Goal: Task Accomplishment & Management: Manage account settings

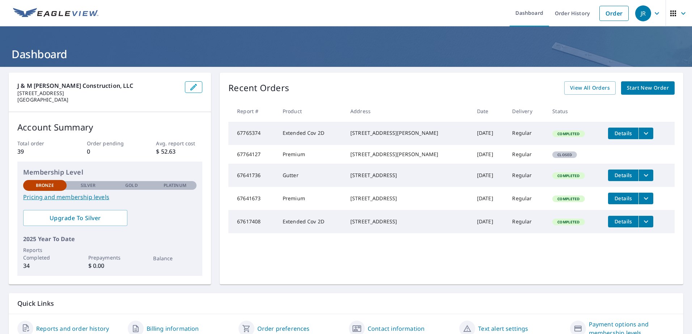
click at [191, 86] on icon "button" at bounding box center [193, 87] width 9 height 9
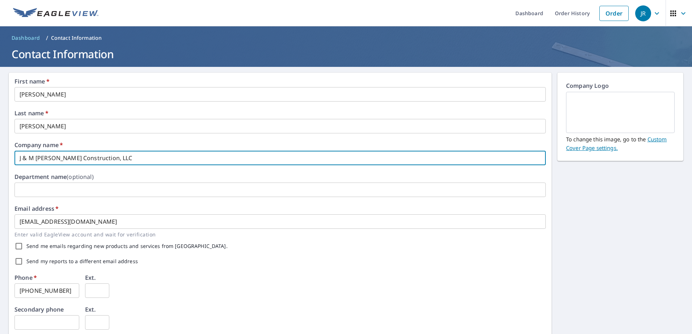
drag, startPoint x: 111, startPoint y: 158, endPoint x: 0, endPoint y: 155, distance: 110.8
click at [0, 158] on html "[PERSON_NAME] Dashboard Order History Order JR Dashboard / Contact Information …" at bounding box center [346, 167] width 692 height 334
type input "Better View Restoration"
type input "[GEOGRAPHIC_DATA]"
type input "Better View Restoration"
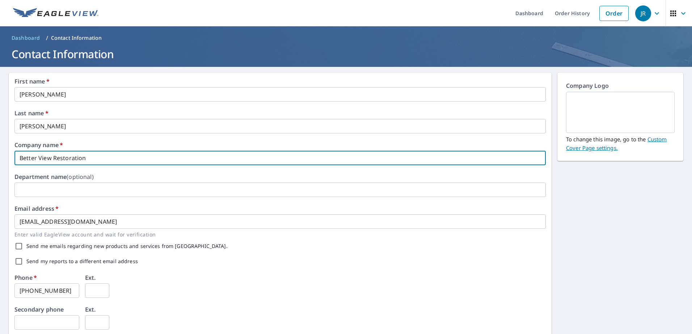
click at [138, 207] on div "Email address   * [EMAIL_ADDRESS][DOMAIN_NAME] ​ Enter valid EagleView account …" at bounding box center [279, 222] width 531 height 33
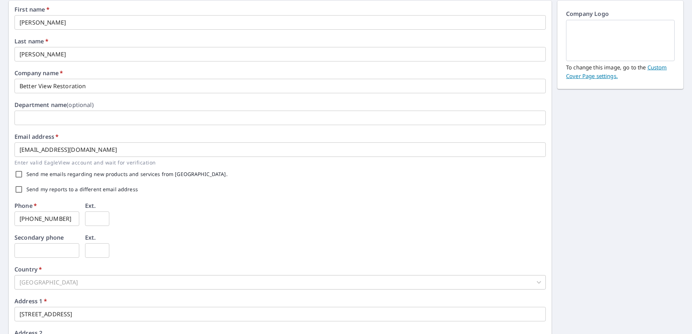
scroll to position [72, 0]
click at [185, 222] on div "Phone   * [PHONE_NUMBER] ​ Ext. ​" at bounding box center [279, 219] width 531 height 32
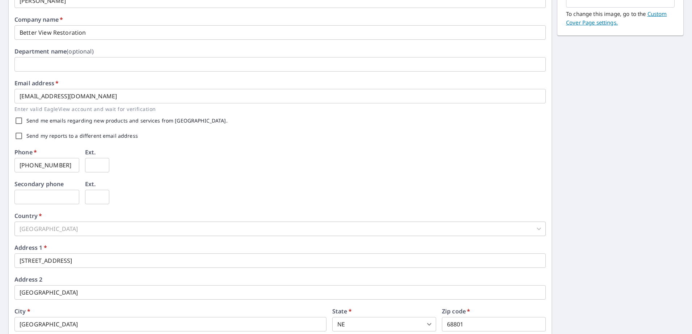
scroll to position [145, 0]
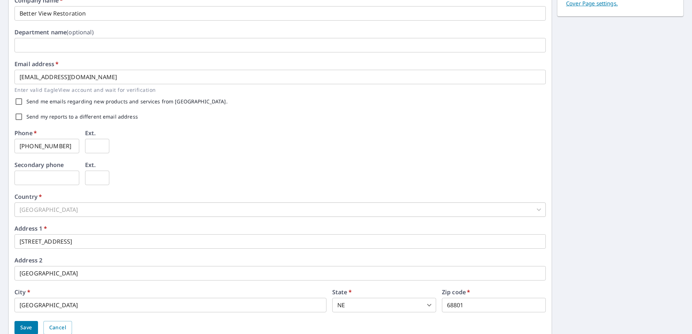
click at [48, 178] on input "text" at bounding box center [46, 178] width 65 height 14
drag, startPoint x: 63, startPoint y: 145, endPoint x: 0, endPoint y: 148, distance: 63.4
click at [0, 151] on html "[PERSON_NAME] Dashboard Order History Order JR Dashboard / Contact Information …" at bounding box center [346, 167] width 692 height 334
type input "[PHONE_NUMBER]"
click at [36, 177] on input "text" at bounding box center [46, 178] width 65 height 14
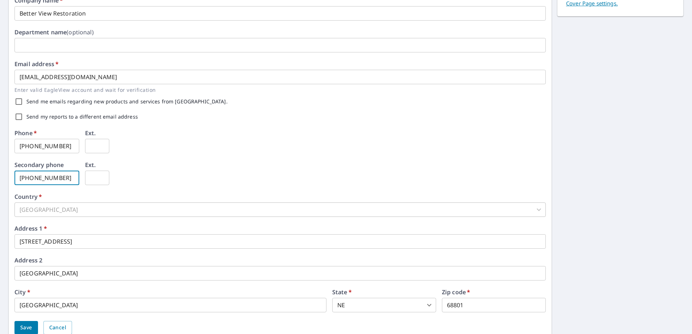
type input "[PHONE_NUMBER]"
click at [148, 182] on div "Secondary phone [PHONE_NUMBER] ​ Ext. ​" at bounding box center [279, 178] width 531 height 32
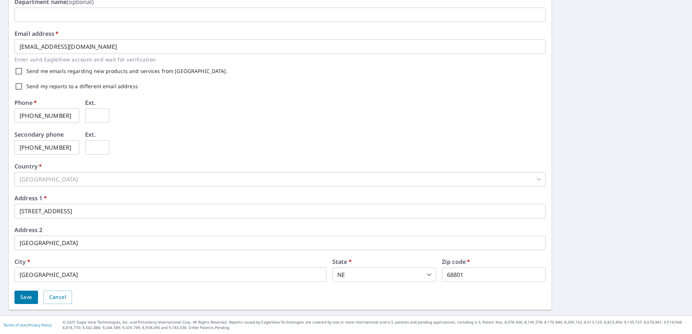
click at [134, 143] on div "Secondary phone [PHONE_NUMBER] ​ Ext. ​" at bounding box center [279, 148] width 531 height 32
click at [97, 227] on div "Address [STREET_ADDRESS] ​" at bounding box center [279, 238] width 531 height 23
click at [25, 295] on span "Save" at bounding box center [26, 297] width 12 height 9
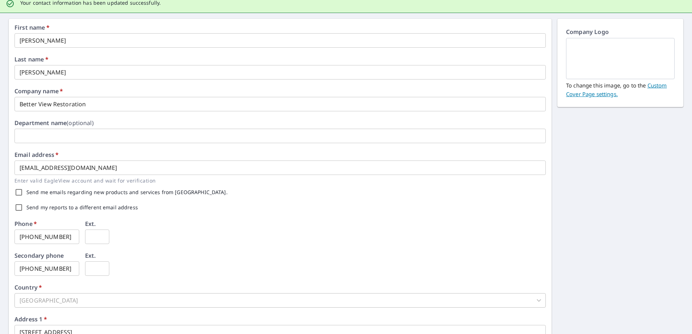
scroll to position [0, 0]
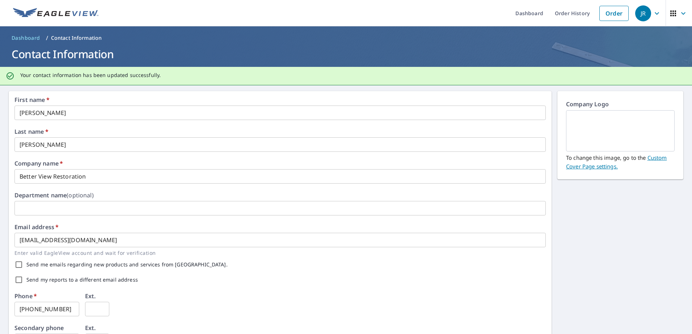
click at [651, 157] on link "Custom Cover Page settings." at bounding box center [616, 162] width 101 height 16
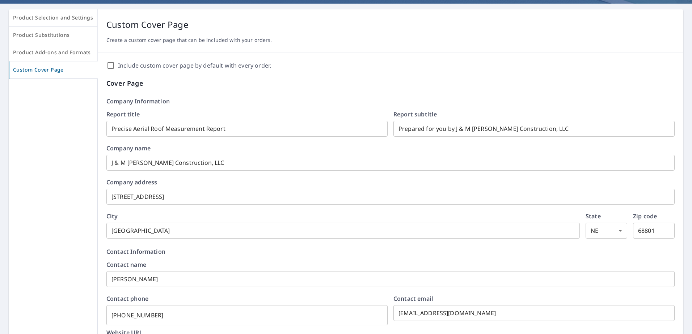
scroll to position [72, 0]
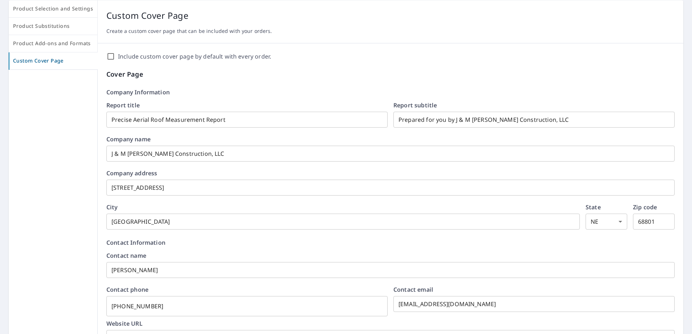
click at [110, 56] on input "Include custom cover page by default with every order." at bounding box center [110, 56] width 9 height 9
click at [109, 55] on input "Include custom cover page by default with every order." at bounding box center [110, 56] width 9 height 9
checkbox input "false"
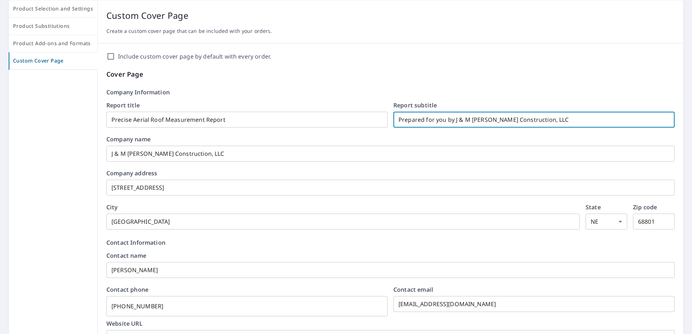
drag, startPoint x: 542, startPoint y: 122, endPoint x: 449, endPoint y: 127, distance: 93.5
click at [449, 127] on input "Prepared for you by J & M [PERSON_NAME] Construction, LLC" at bounding box center [533, 120] width 281 height 20
type input "Prepared for you by Better View Restoration"
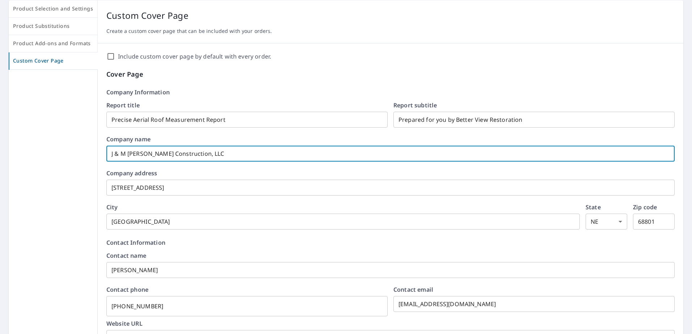
drag, startPoint x: 200, startPoint y: 155, endPoint x: 14, endPoint y: 151, distance: 186.4
click at [69, 156] on div "Product Selection and Settings Product Substitutions Product Add-ons and Format…" at bounding box center [346, 310] width 675 height 620
type input "R"
type input "Better View Restoration"
click at [223, 94] on p "Company Information" at bounding box center [390, 92] width 568 height 9
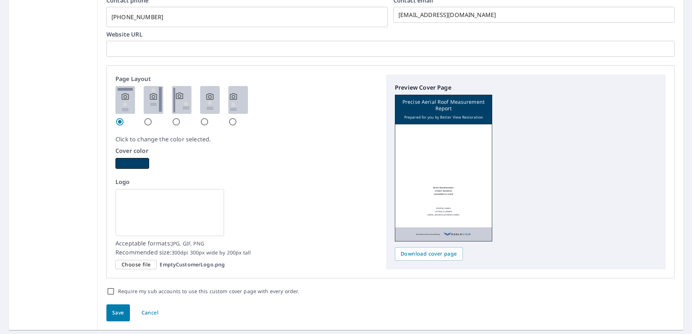
scroll to position [382, 0]
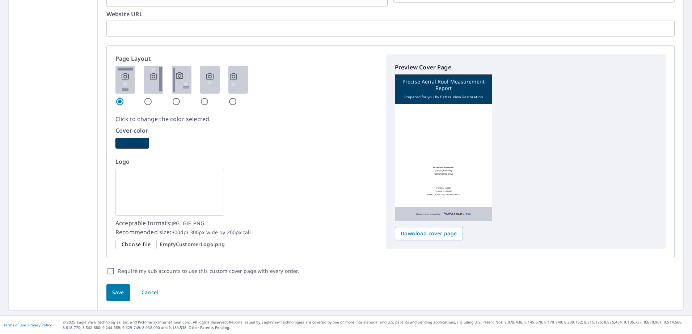
click at [145, 248] on span "Choose file" at bounding box center [136, 244] width 29 height 9
click at [0, 0] on input "Choose file EmptyCustomerLogo.png" at bounding box center [0, 0] width 0 height 0
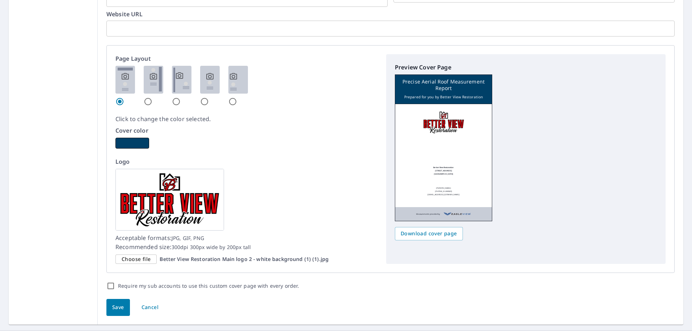
click at [149, 83] on img at bounding box center [154, 80] width 20 height 28
click at [149, 97] on input "radio" at bounding box center [148, 101] width 9 height 9
radio input "true"
checkbox input "true"
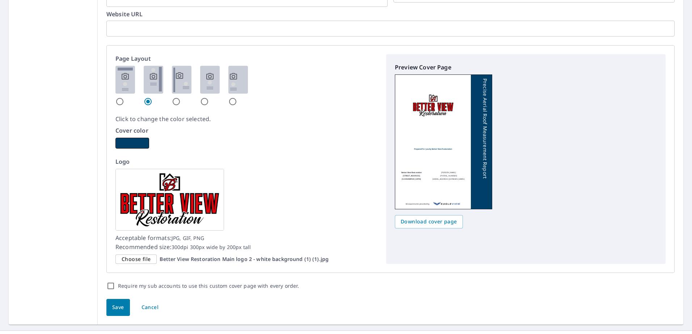
click at [174, 77] on img at bounding box center [182, 80] width 20 height 28
click at [174, 97] on input "radio" at bounding box center [176, 101] width 9 height 9
radio input "true"
checkbox input "true"
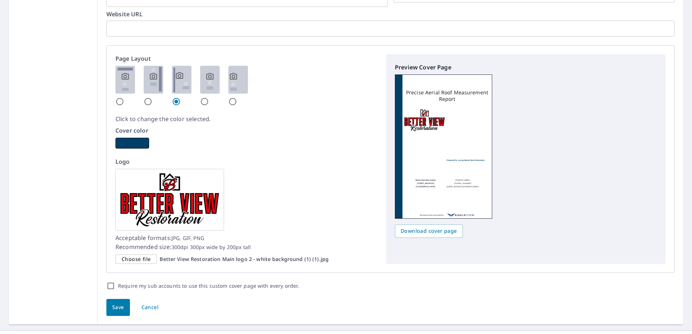
click at [210, 79] on img at bounding box center [210, 80] width 20 height 28
click at [209, 97] on input "radio" at bounding box center [204, 101] width 9 height 9
radio input "true"
checkbox input "true"
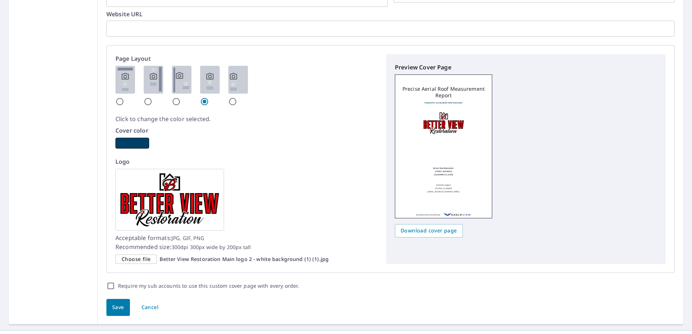
click at [231, 80] on img at bounding box center [238, 80] width 20 height 28
click at [231, 97] on input "radio" at bounding box center [232, 101] width 9 height 9
radio input "true"
checkbox input "true"
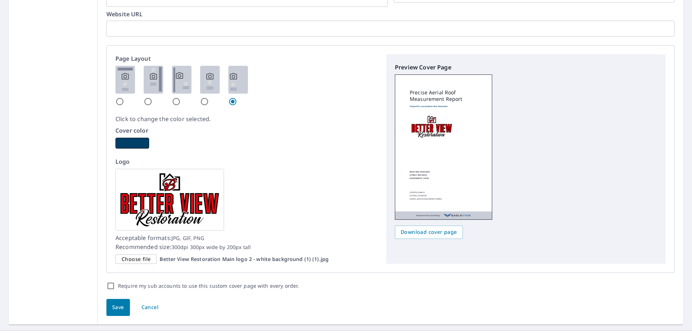
click at [117, 88] on img at bounding box center [125, 80] width 20 height 28
click at [117, 97] on input "radio" at bounding box center [119, 101] width 9 height 9
radio input "true"
checkbox input "true"
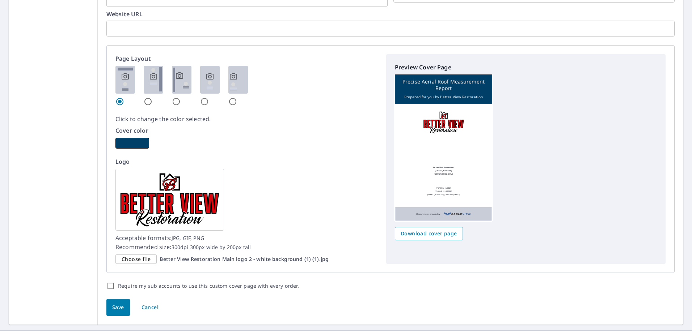
click at [157, 86] on img at bounding box center [154, 80] width 20 height 28
click at [152, 97] on input "radio" at bounding box center [148, 101] width 9 height 9
radio input "true"
checkbox input "true"
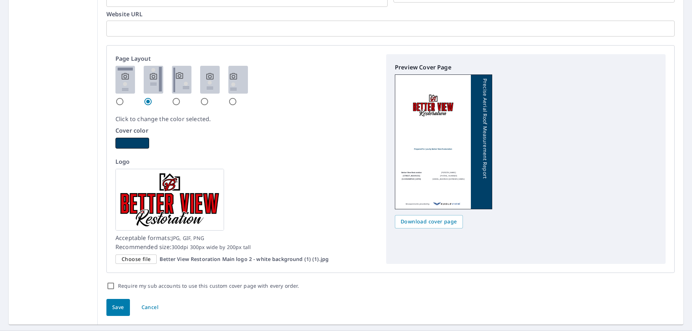
click at [182, 85] on img at bounding box center [182, 80] width 20 height 28
click at [181, 97] on input "radio" at bounding box center [176, 101] width 9 height 9
radio input "true"
checkbox input "true"
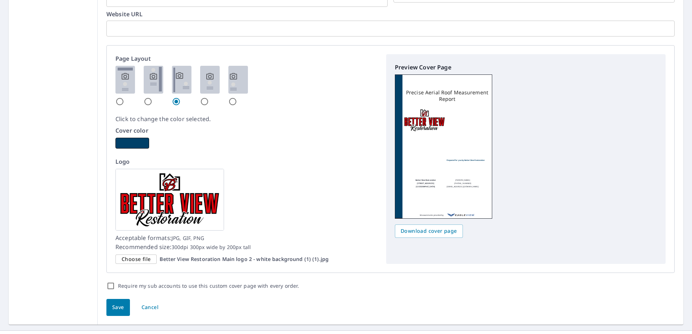
click at [206, 83] on img at bounding box center [210, 80] width 20 height 28
click at [206, 97] on input "radio" at bounding box center [204, 101] width 9 height 9
radio input "true"
checkbox input "true"
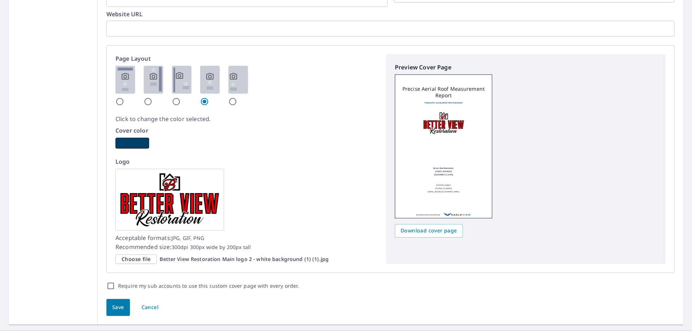
click at [237, 83] on img at bounding box center [238, 80] width 20 height 28
click at [237, 97] on input "radio" at bounding box center [232, 101] width 9 height 9
radio input "true"
checkbox input "true"
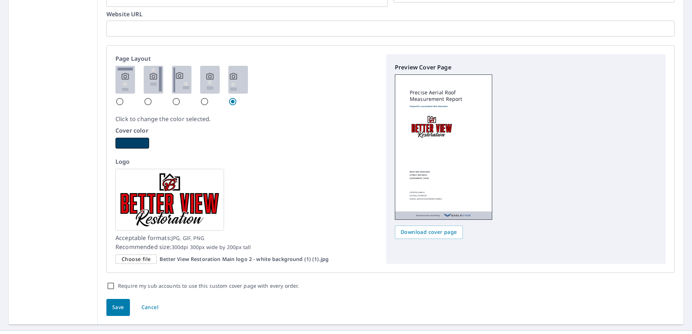
click at [122, 86] on img at bounding box center [125, 80] width 20 height 28
click at [122, 97] on input "radio" at bounding box center [119, 101] width 9 height 9
radio input "true"
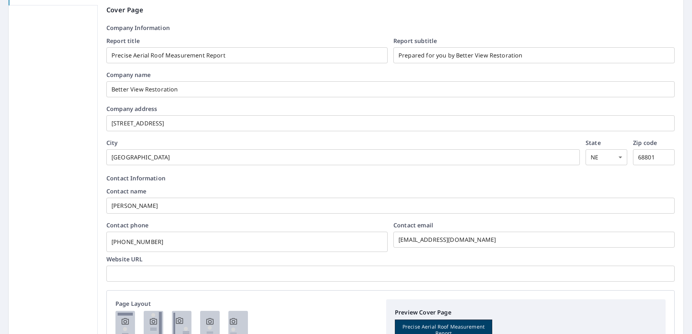
scroll to position [144, 0]
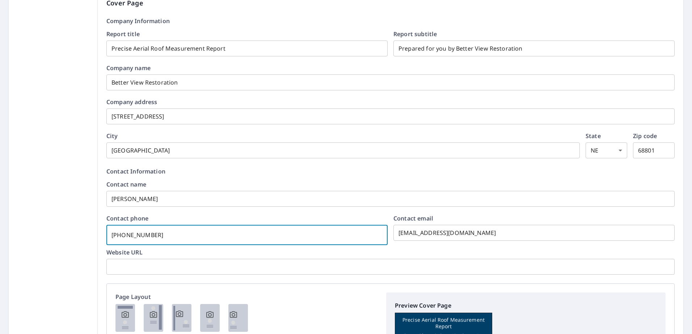
drag, startPoint x: 155, startPoint y: 237, endPoint x: 49, endPoint y: 238, distance: 105.7
click at [55, 239] on div "Product Selection and Settings Product Substitutions Product Add-ons and Format…" at bounding box center [346, 246] width 675 height 634
checkbox input "true"
type input "3"
checkbox input "true"
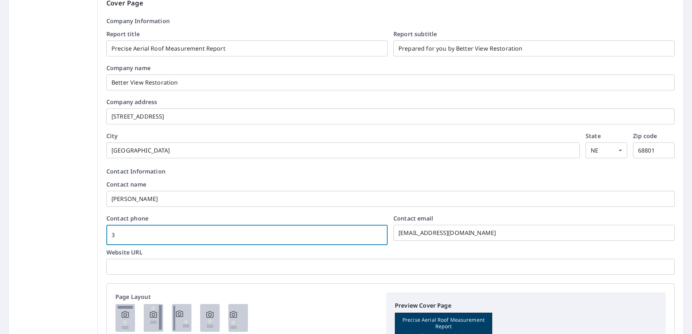
type input "30"
checkbox input "true"
type input "308"
checkbox input "true"
type input "308-8"
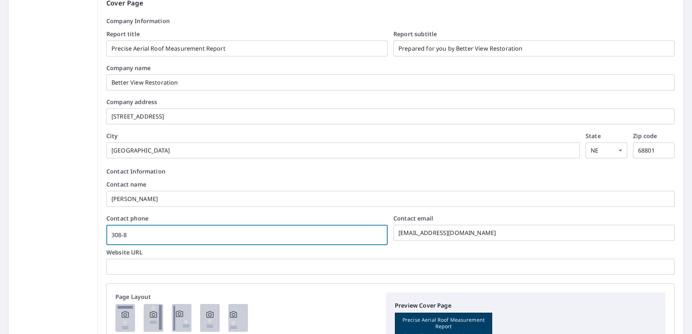
checkbox input "true"
type input "308-83"
checkbox input "true"
type input "308-833"
checkbox input "true"
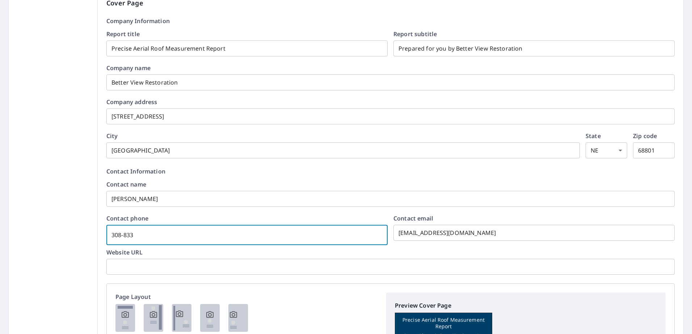
type input "[PHONE_NUMBER]"
checkbox input "true"
type input "[PHONE_NUMBER]"
checkbox input "true"
type input "[PHONE_NUMBER]"
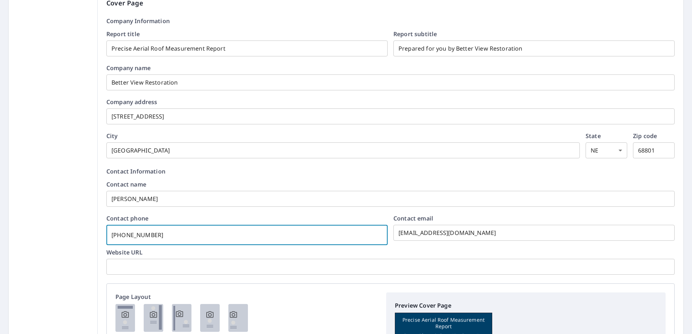
checkbox input "true"
type input "[PHONE_NUMBER]"
click at [122, 264] on input "text" at bounding box center [390, 267] width 568 height 20
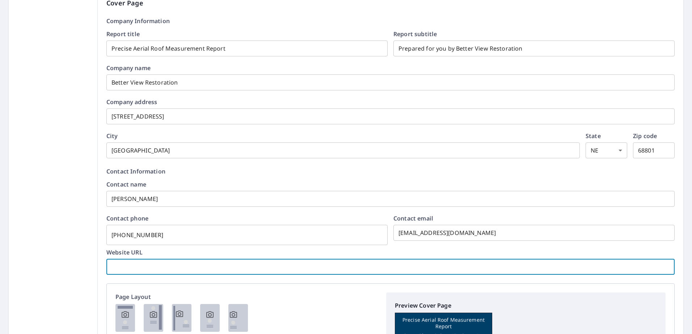
checkbox input "true"
type input "b"
checkbox input "true"
type input "be"
checkbox input "true"
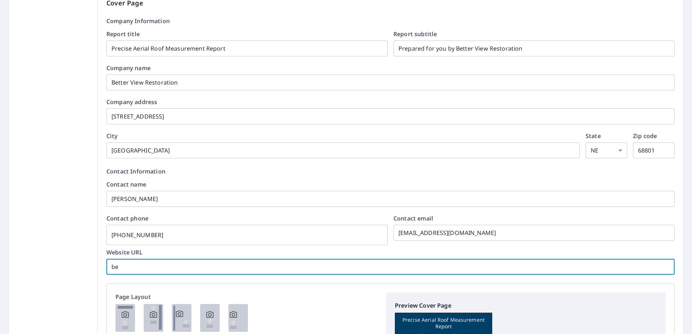
type input "bet"
checkbox input "true"
type input "bett"
checkbox input "true"
type input "[PERSON_NAME]"
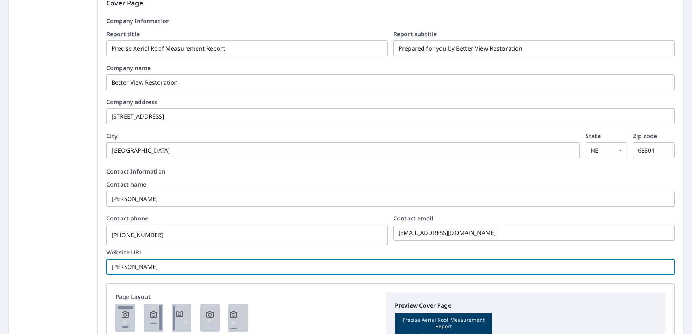
checkbox input "true"
type input "better"
checkbox input "true"
type input "betterv"
checkbox input "true"
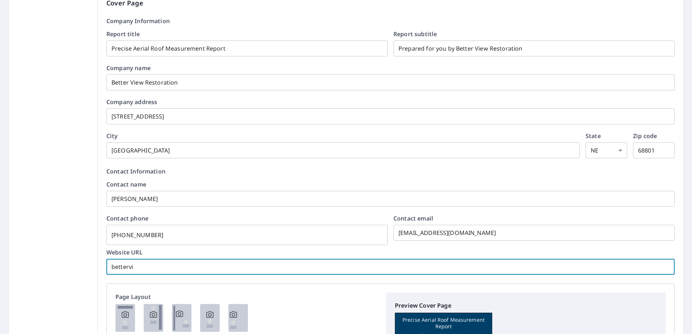
type input "bettervie"
checkbox input "true"
type input "betterview"
checkbox input "true"
type input "betterviewr"
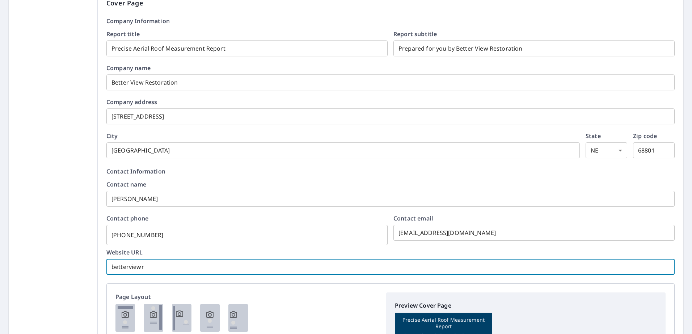
checkbox input "true"
type input "betterviewre"
checkbox input "true"
type input "betterviewrest"
checkbox input "true"
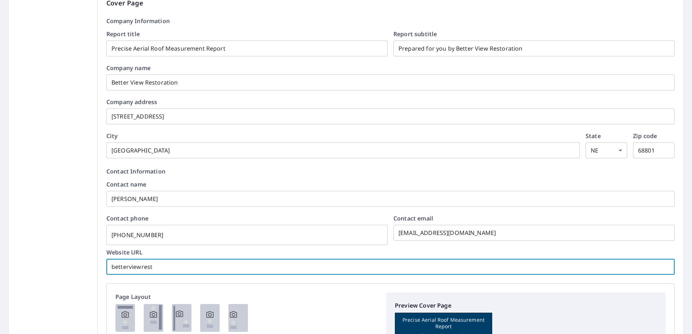
type input "betterviewresto"
checkbox input "true"
type input "betterviewrestor"
checkbox input "true"
type input "betterviewrestora"
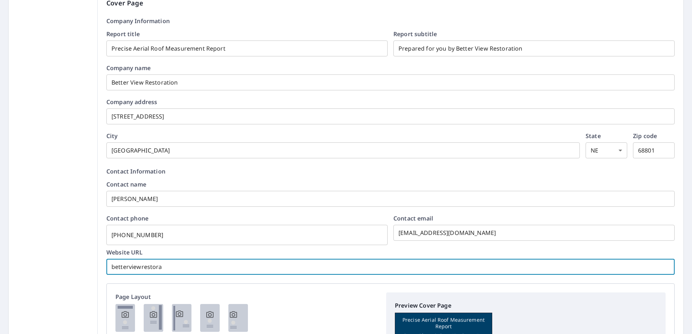
checkbox input "true"
type input "betterviewrestorat"
checkbox input "true"
type input "betterviewrestorati"
checkbox input "true"
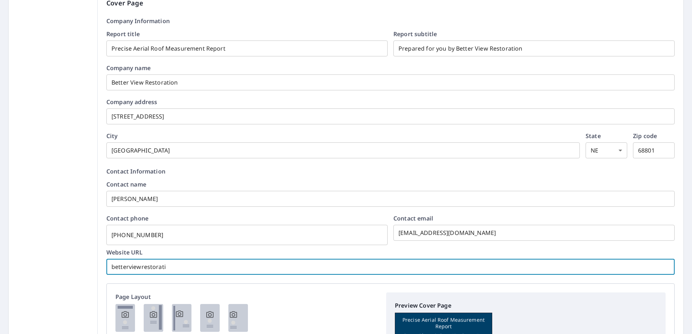
type input "betterviewrestoratio"
checkbox input "true"
type input "betterviewrestoration"
checkbox input "true"
type input "betterviewrestoration."
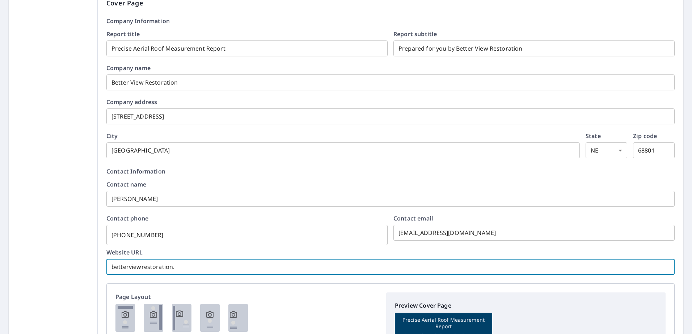
checkbox input "true"
type input "betterviewrestoration.n"
checkbox input "true"
type input "[DOMAIN_NAME]"
checkbox input "true"
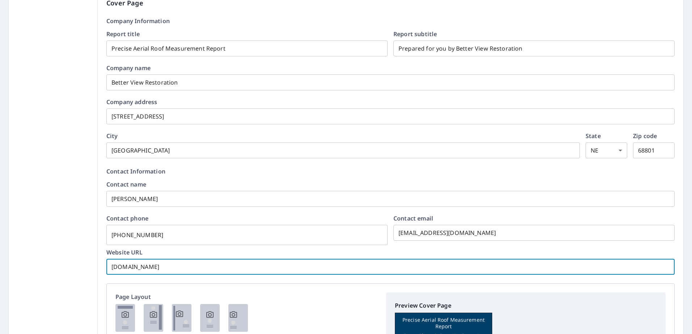
type input "[DOMAIN_NAME]"
click at [229, 257] on div "Website URL [DOMAIN_NAME] ​" at bounding box center [390, 262] width 568 height 25
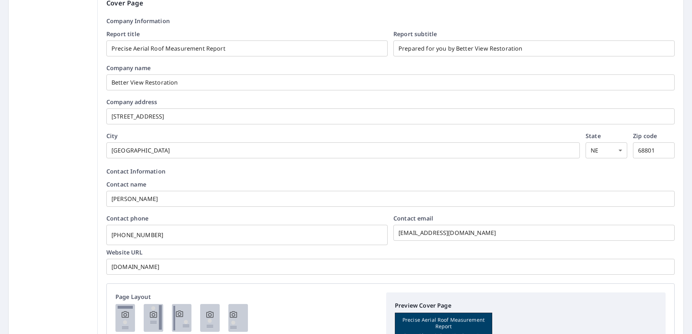
click at [227, 251] on label "Website URL" at bounding box center [390, 253] width 568 height 6
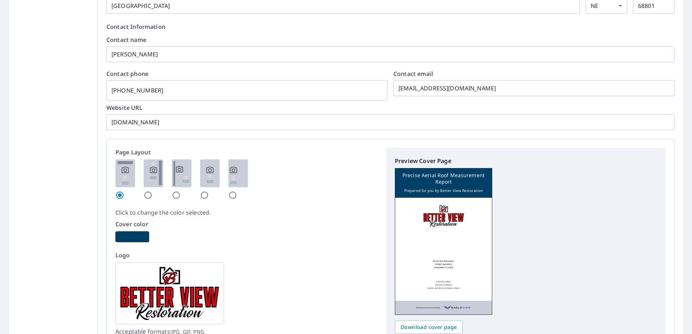
click at [110, 125] on input "[DOMAIN_NAME]" at bounding box center [390, 122] width 568 height 20
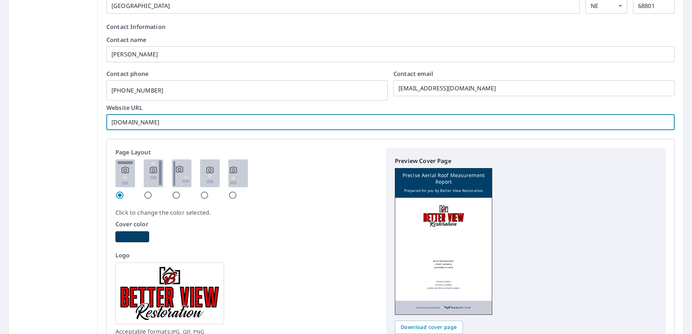
checkbox input "true"
type input "[DOMAIN_NAME]"
checkbox input "true"
type input "[DOMAIN_NAME]"
checkbox input "true"
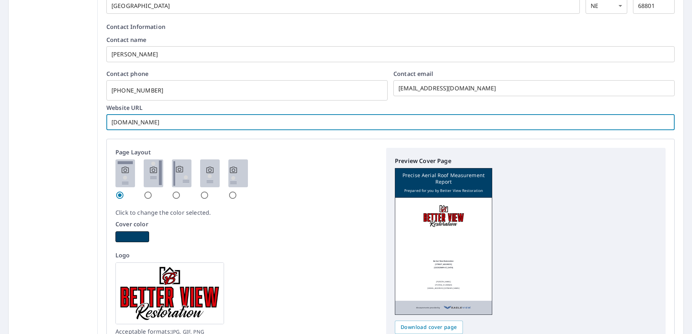
type input "[DOMAIN_NAME]"
checkbox input "true"
type input "[DOMAIN_NAME]"
checkbox input "true"
type input "[DOMAIN_NAME]"
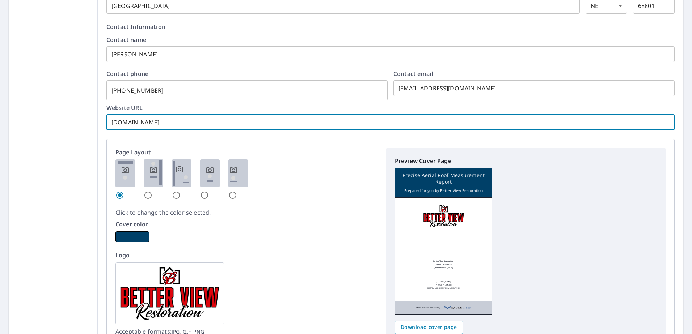
checkbox input "true"
type input "https:[DOMAIN_NAME]"
checkbox input "true"
type input "https:/[DOMAIN_NAME]"
checkbox input "true"
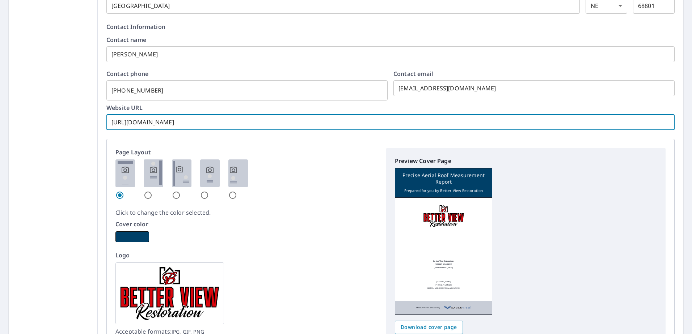
click at [216, 123] on input "[URL][DOMAIN_NAME]" at bounding box center [390, 122] width 568 height 20
type input "[URL][DOMAIN_NAME]"
click at [216, 109] on label "Website URL" at bounding box center [390, 108] width 568 height 6
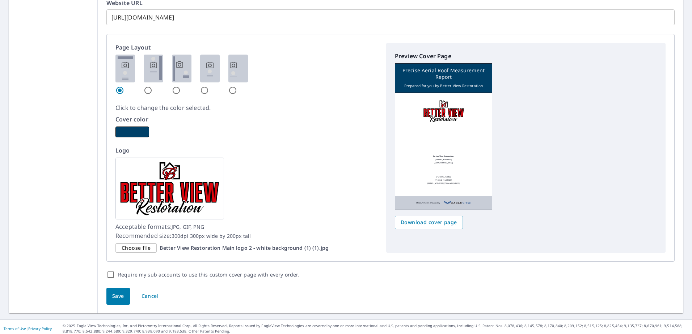
scroll to position [397, 0]
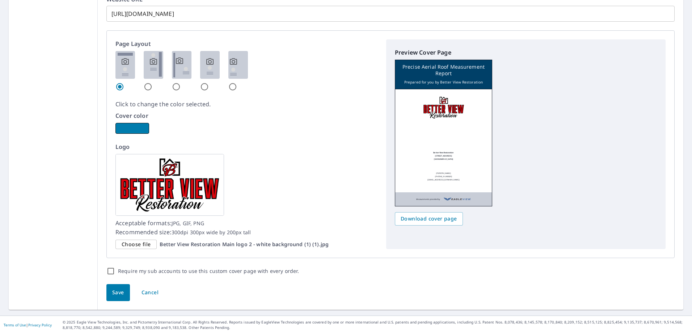
click at [127, 130] on button "button" at bounding box center [132, 128] width 34 height 11
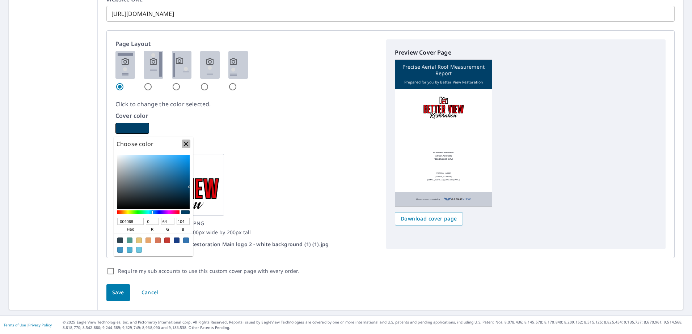
click at [185, 145] on icon "button" at bounding box center [186, 144] width 9 height 9
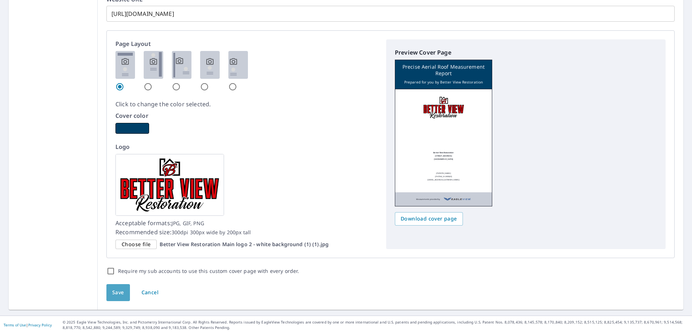
click at [121, 292] on span "Save" at bounding box center [118, 292] width 12 height 9
checkbox input "true"
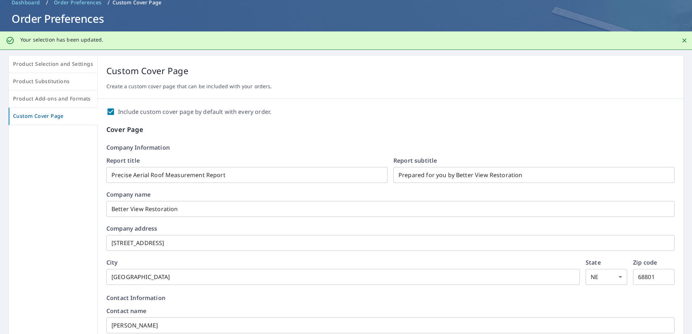
scroll to position [0, 0]
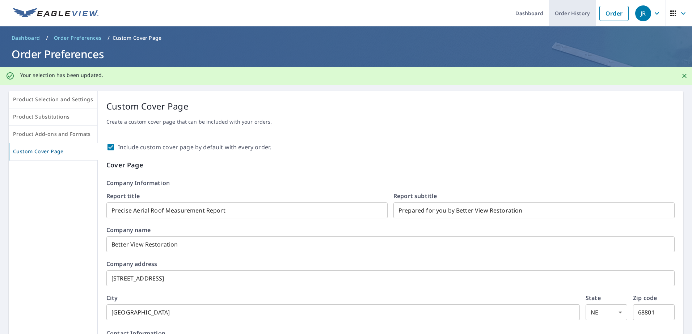
click at [565, 13] on link "Order History" at bounding box center [572, 13] width 47 height 26
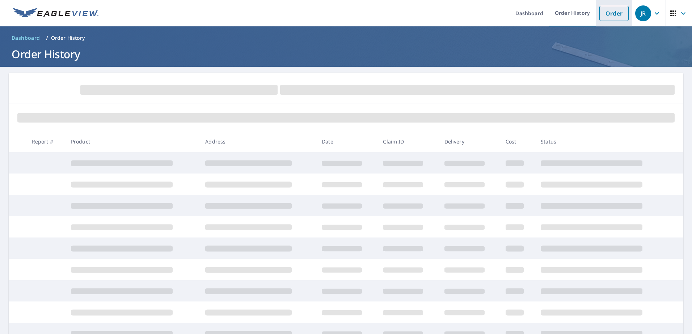
click at [605, 12] on link "Order" at bounding box center [613, 13] width 29 height 15
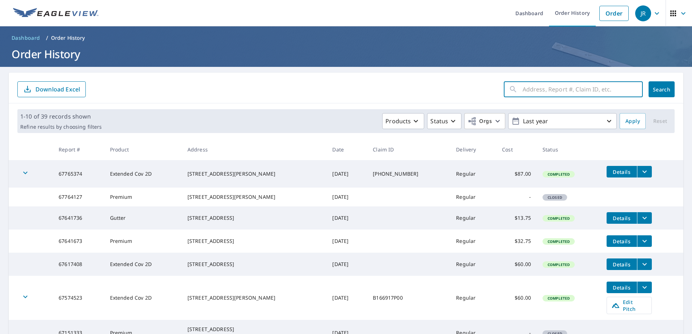
click at [545, 89] on input "text" at bounding box center [583, 89] width 120 height 20
click at [526, 13] on link "Dashboard" at bounding box center [529, 13] width 39 height 26
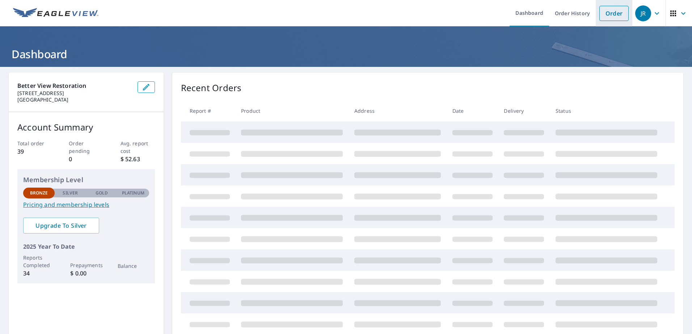
click at [613, 15] on link "Order" at bounding box center [613, 13] width 29 height 15
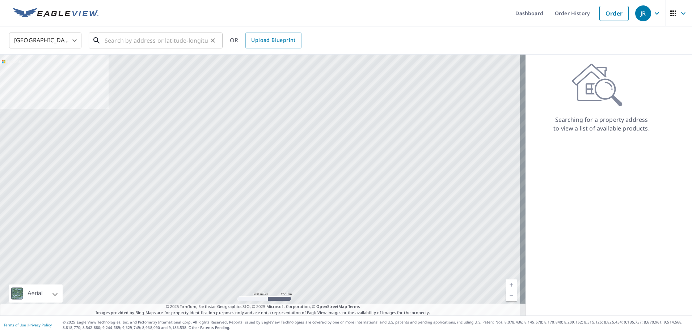
click at [143, 37] on input "text" at bounding box center [156, 40] width 103 height 20
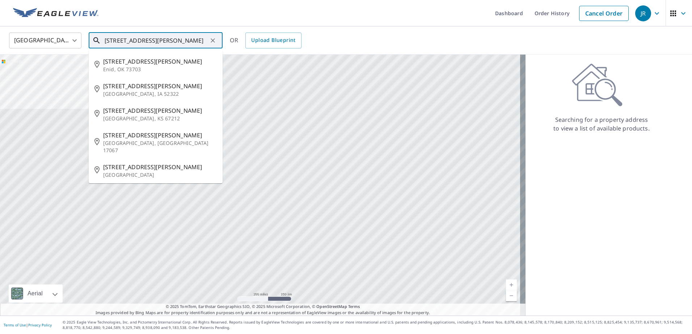
type input "[STREET_ADDRESS][PERSON_NAME]"
